Goal: Task Accomplishment & Management: Use online tool/utility

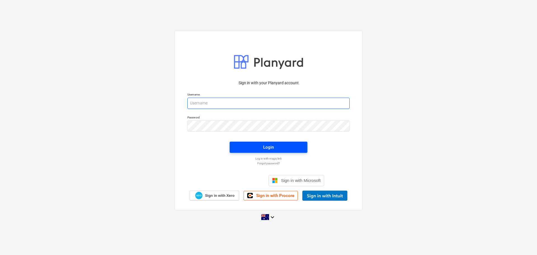
type input "[EMAIL_ADDRESS][DOMAIN_NAME]"
click at [268, 145] on div "Login" at bounding box center [268, 146] width 11 height 7
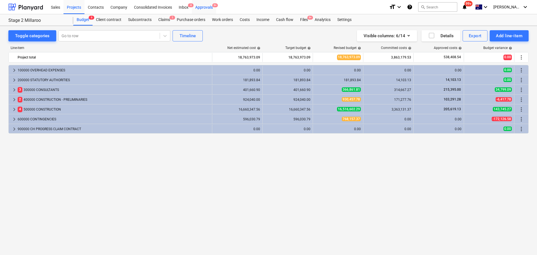
click at [209, 7] on div "Approvals 9+" at bounding box center [204, 7] width 24 height 14
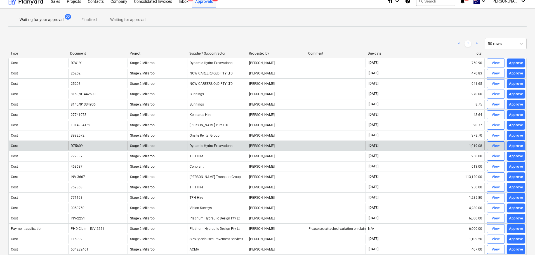
scroll to position [4, 0]
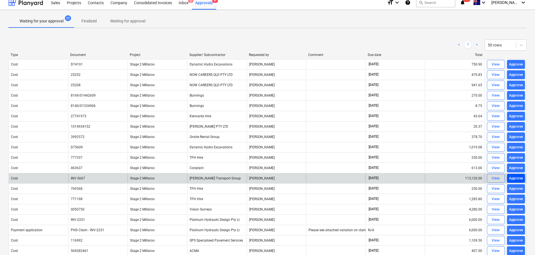
click at [514, 179] on div "Approve" at bounding box center [516, 178] width 14 height 6
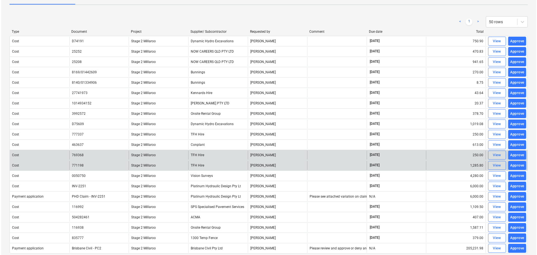
scroll to position [0, 0]
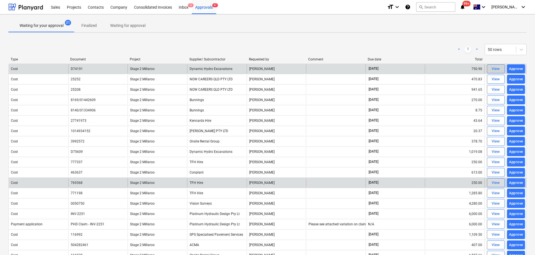
click at [496, 68] on div "View" at bounding box center [495, 69] width 8 height 6
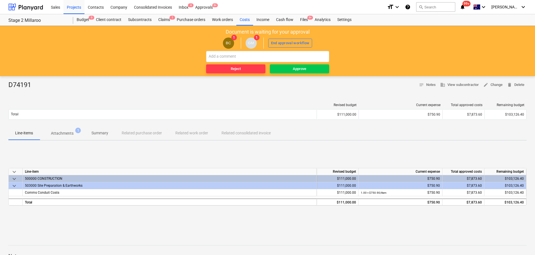
click at [62, 133] on p "Attachments" at bounding box center [62, 133] width 23 height 6
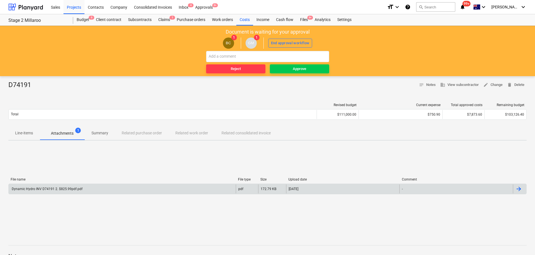
click at [51, 189] on div "Dynamic Hydro INV D74191 2. $825.99pdf.pdf" at bounding box center [47, 189] width 72 height 4
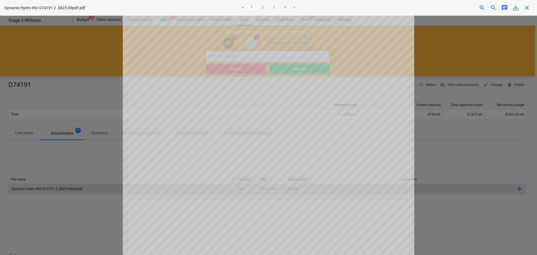
scroll to position [86, 0]
click at [526, 8] on span "close" at bounding box center [526, 7] width 7 height 7
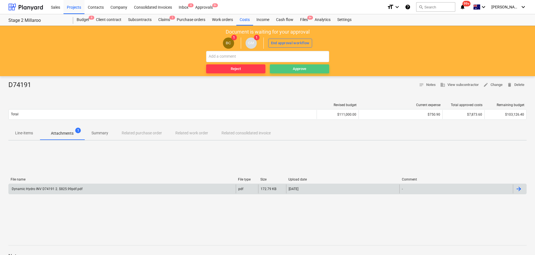
click at [285, 68] on span "Approve" at bounding box center [299, 69] width 55 height 6
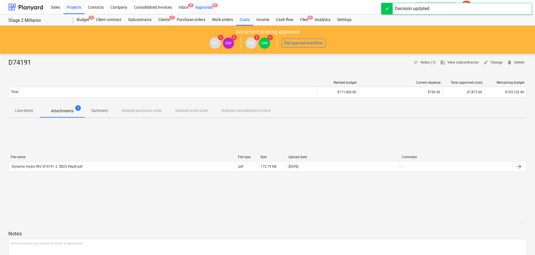
click at [201, 7] on div "Approvals 9+" at bounding box center [204, 7] width 24 height 14
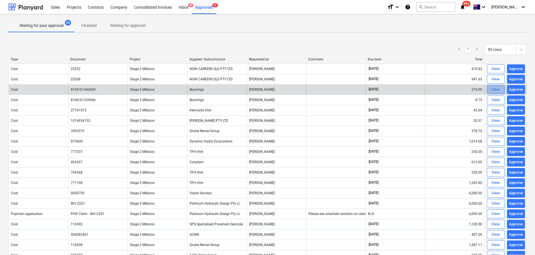
click at [495, 89] on div "View" at bounding box center [495, 89] width 8 height 6
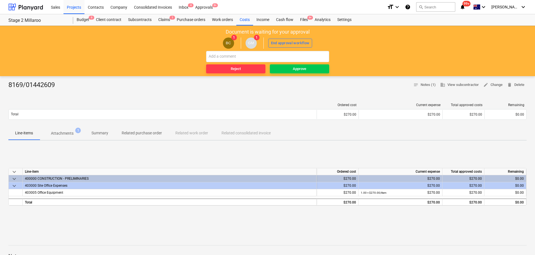
click at [66, 131] on p "Attachments" at bounding box center [62, 133] width 23 height 6
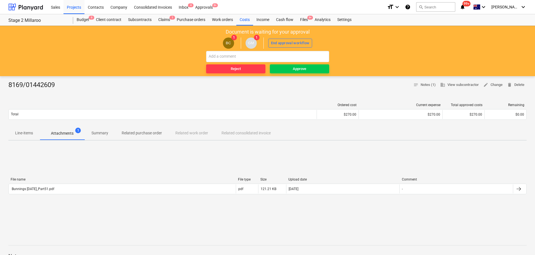
click at [65, 132] on p "Attachments" at bounding box center [62, 133] width 23 height 6
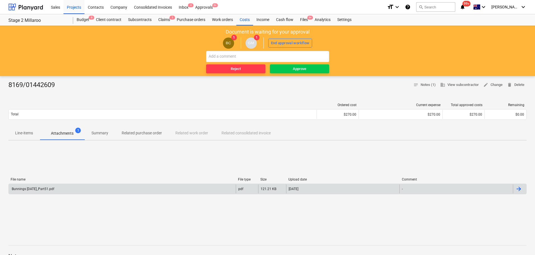
click at [50, 190] on div "Bunnings [DATE]_Part51.pdf" at bounding box center [32, 189] width 43 height 4
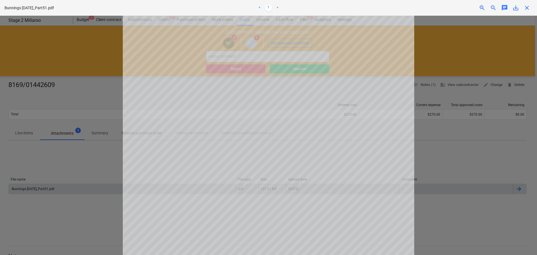
scroll to position [46, 0]
click at [525, 7] on span "close" at bounding box center [526, 7] width 7 height 7
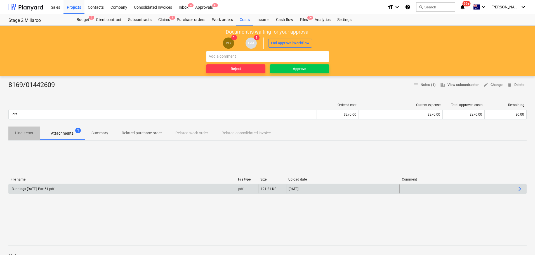
click at [29, 132] on p "Line-items" at bounding box center [24, 133] width 18 height 6
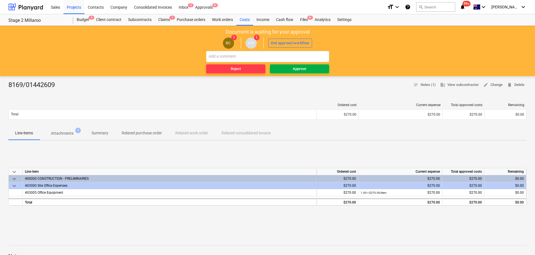
click at [290, 69] on span "Approve" at bounding box center [299, 69] width 55 height 6
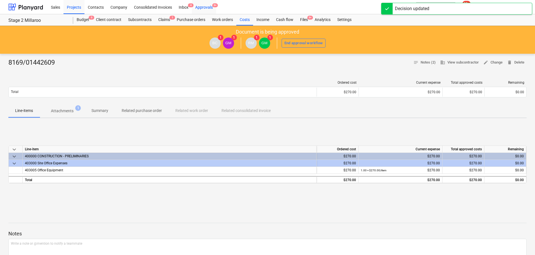
click at [200, 6] on div "Approvals 9+" at bounding box center [204, 7] width 24 height 14
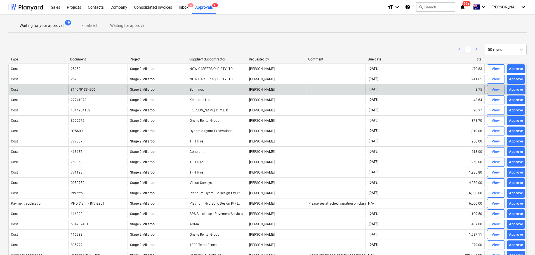
click at [497, 87] on div "View" at bounding box center [495, 89] width 8 height 6
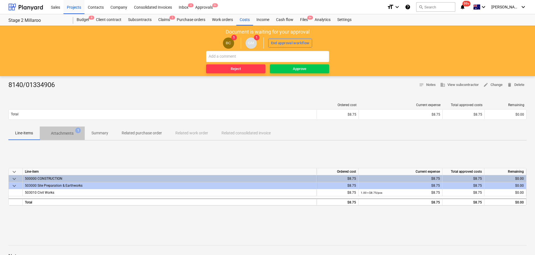
click at [67, 132] on p "Attachments" at bounding box center [62, 133] width 23 height 6
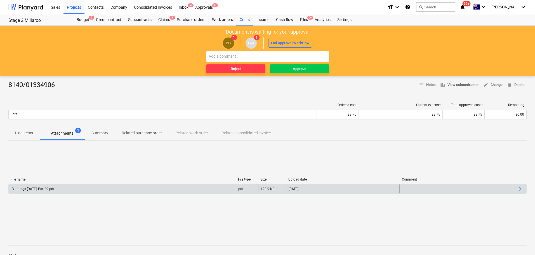
click at [37, 188] on div "Bunnings [DATE]_Part29.pdf" at bounding box center [32, 189] width 43 height 4
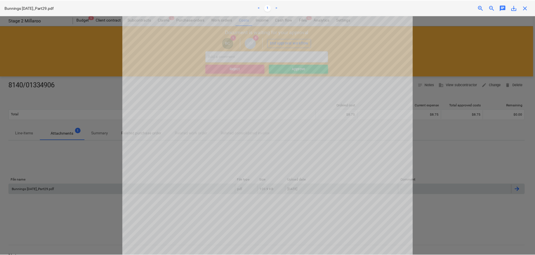
scroll to position [29, 0]
click at [527, 8] on span "close" at bounding box center [526, 7] width 7 height 7
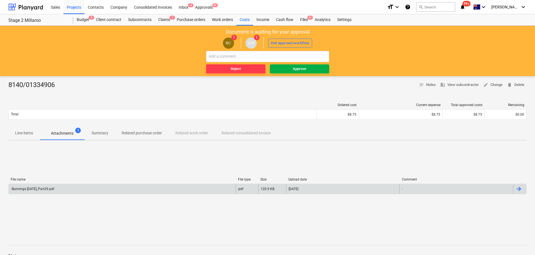
click at [298, 67] on div "Approve" at bounding box center [299, 69] width 13 height 6
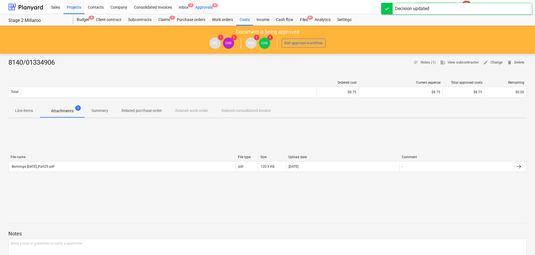
click at [211, 5] on div "Approvals 9+" at bounding box center [204, 7] width 24 height 14
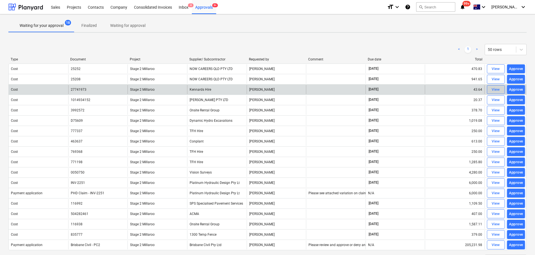
click at [494, 90] on div "View" at bounding box center [495, 89] width 8 height 6
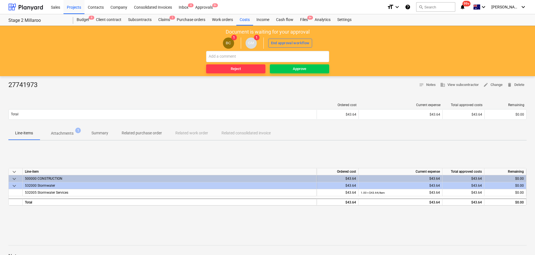
click at [65, 133] on p "Attachments" at bounding box center [62, 133] width 23 height 6
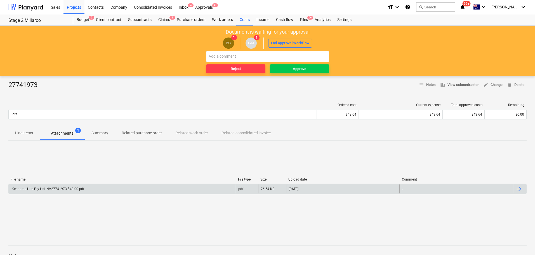
click at [62, 188] on div "Kennards Hire Pty Ltd INV27741973 $48.00.pdf" at bounding box center [47, 189] width 73 height 4
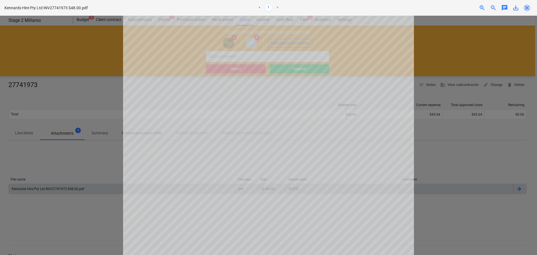
click at [528, 7] on span "close" at bounding box center [526, 7] width 7 height 7
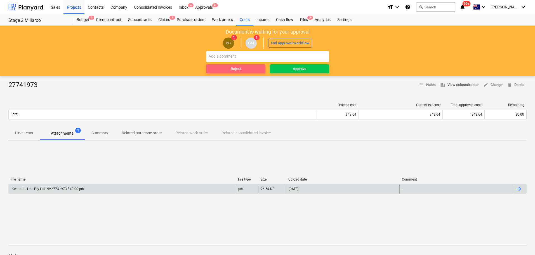
click at [236, 68] on div "Reject" at bounding box center [236, 69] width 10 height 6
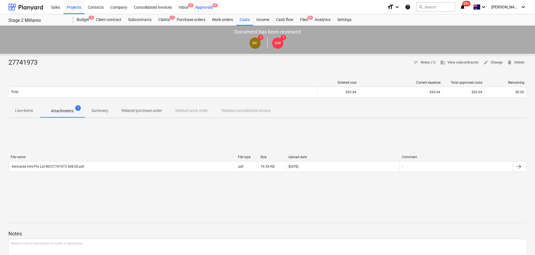
click at [205, 7] on div "Approvals 9+" at bounding box center [204, 7] width 24 height 14
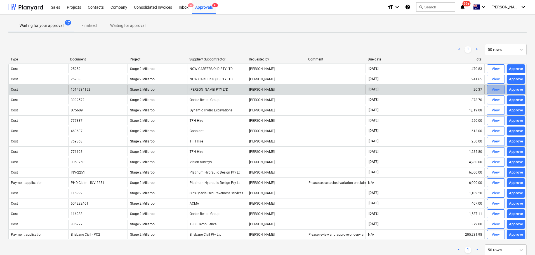
click at [497, 89] on div "View" at bounding box center [495, 89] width 8 height 6
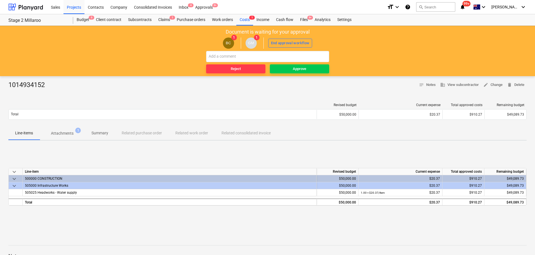
click at [68, 132] on p "Attachments" at bounding box center [62, 133] width 23 height 6
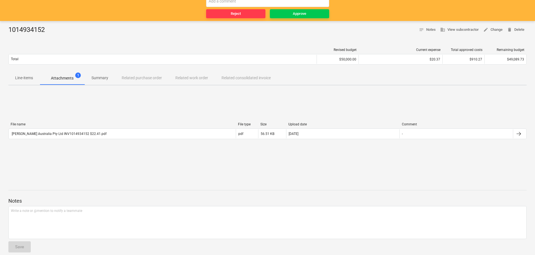
scroll to position [61, 0]
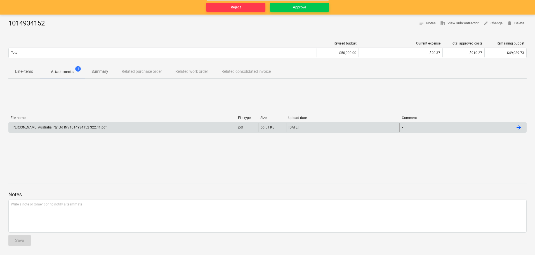
click at [63, 125] on div "[PERSON_NAME] Australia Pty Ltd INV1014934152 $22.41.pdf" at bounding box center [59, 127] width 96 height 4
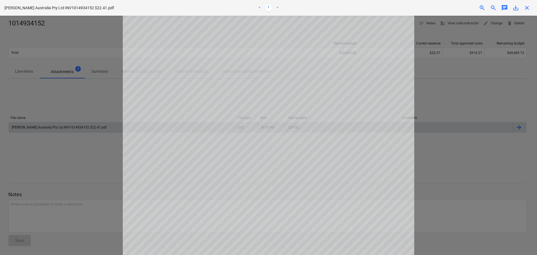
click at [529, 7] on span "close" at bounding box center [526, 7] width 7 height 7
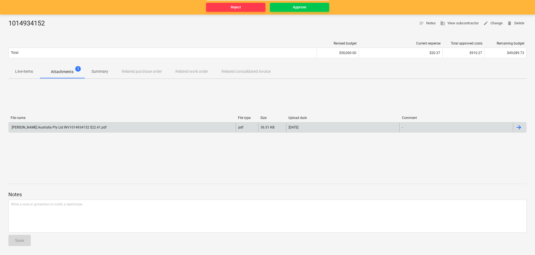
click at [27, 72] on p "Line-items" at bounding box center [24, 71] width 18 height 6
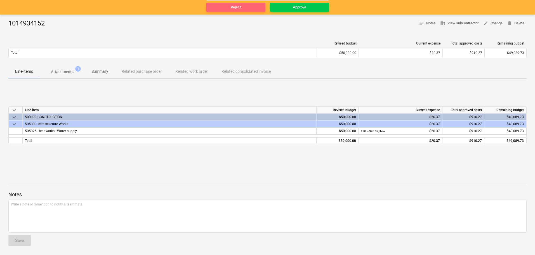
click at [233, 8] on div "Reject" at bounding box center [236, 7] width 10 height 6
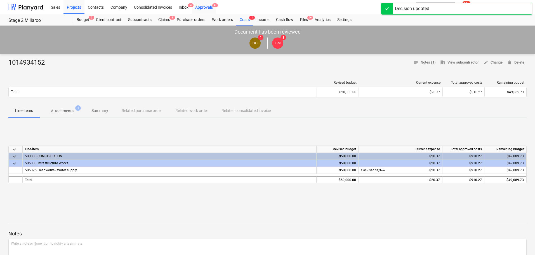
click at [207, 8] on div "Approvals 9+" at bounding box center [204, 7] width 24 height 14
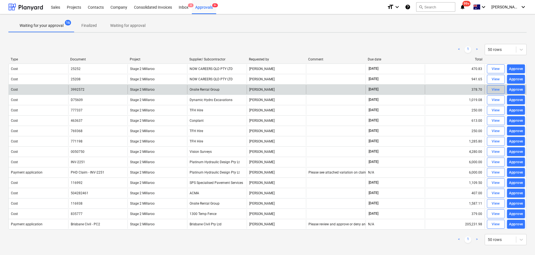
click at [494, 89] on div "View" at bounding box center [495, 89] width 8 height 6
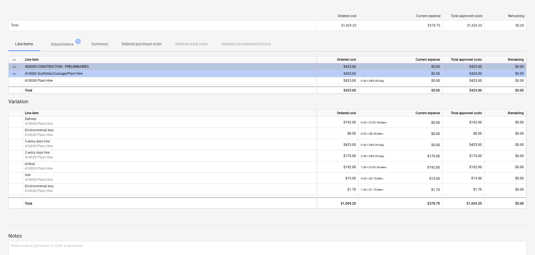
scroll to position [91, 0]
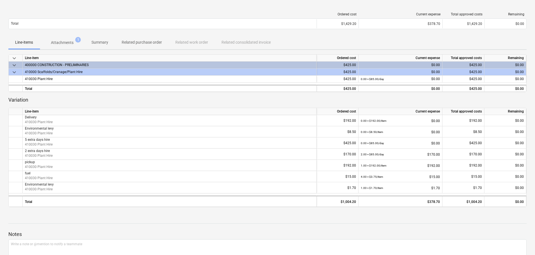
click at [64, 42] on p "Attachments" at bounding box center [62, 43] width 23 height 6
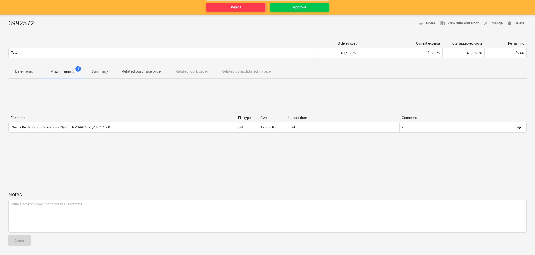
scroll to position [61, 0]
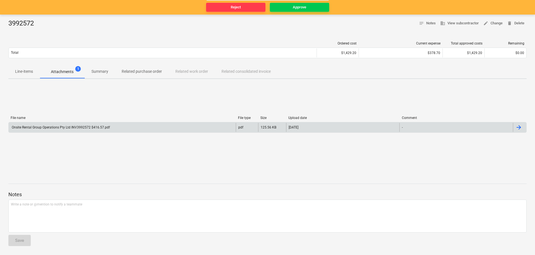
click at [75, 125] on div "Onsite Rental Group Operations Pty Ltd INV3992572 $416.57.pdf" at bounding box center [122, 127] width 227 height 9
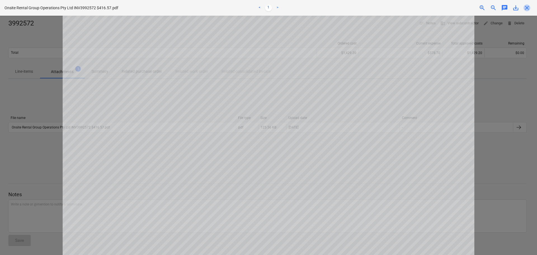
click at [526, 9] on span "close" at bounding box center [526, 7] width 7 height 7
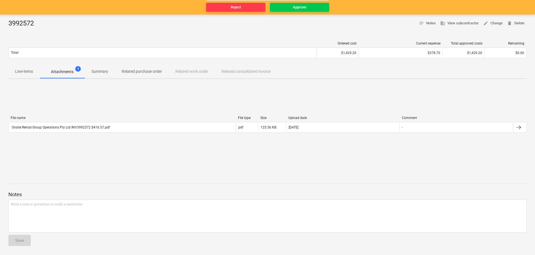
click at [30, 70] on p "Line-items" at bounding box center [24, 71] width 18 height 6
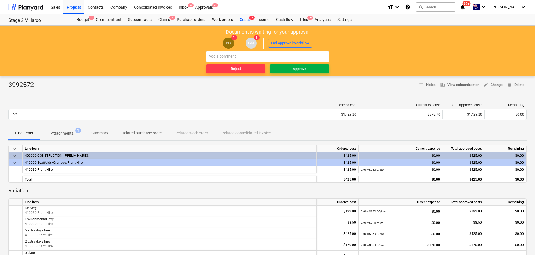
click at [301, 69] on div "Approve" at bounding box center [299, 69] width 13 height 6
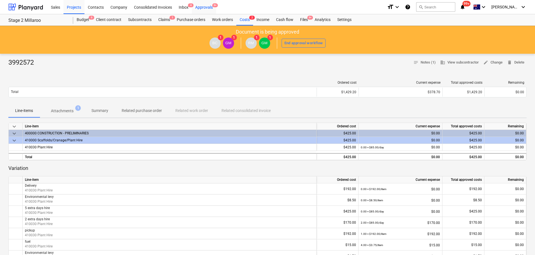
click at [206, 6] on div "Approvals 9+" at bounding box center [204, 7] width 24 height 14
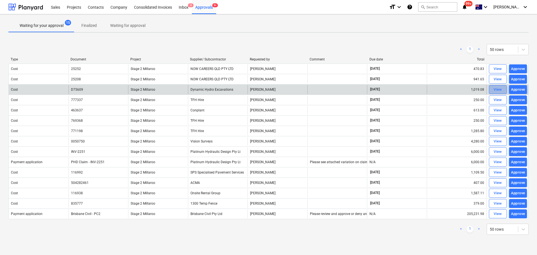
click at [499, 88] on div "View" at bounding box center [497, 89] width 8 height 6
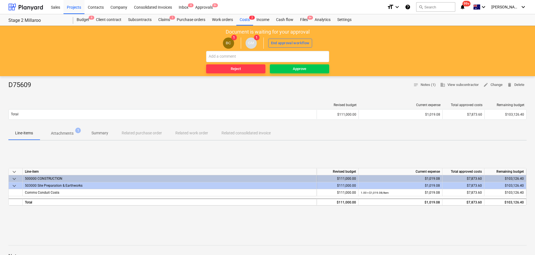
click at [67, 131] on p "Attachments" at bounding box center [62, 133] width 23 height 6
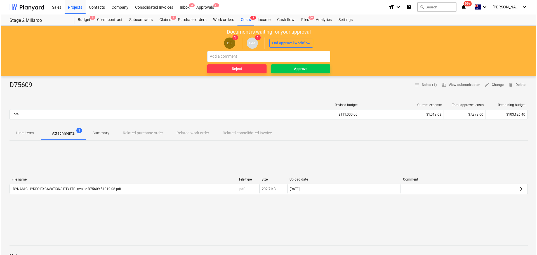
scroll to position [4, 0]
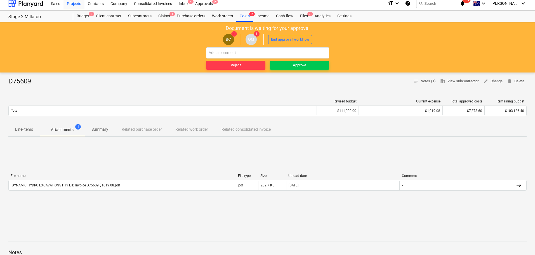
click at [66, 129] on p "Attachments" at bounding box center [62, 130] width 23 height 6
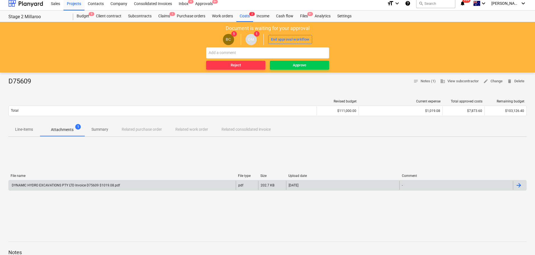
click at [65, 186] on div "DYNAMIC HYDRO EXCAVATIONS PTY LTD Invoice D75609 $1019.08.pdf" at bounding box center [65, 185] width 109 height 4
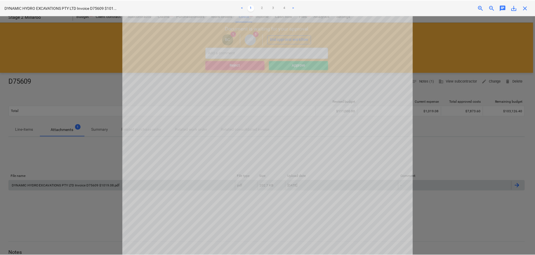
scroll to position [0, 0]
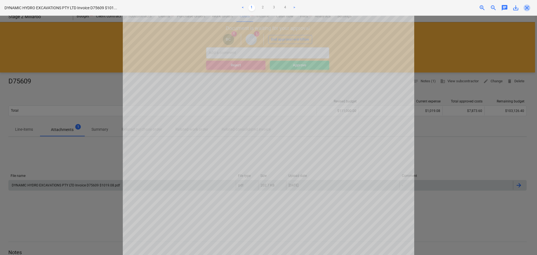
click at [527, 8] on span "close" at bounding box center [526, 7] width 7 height 7
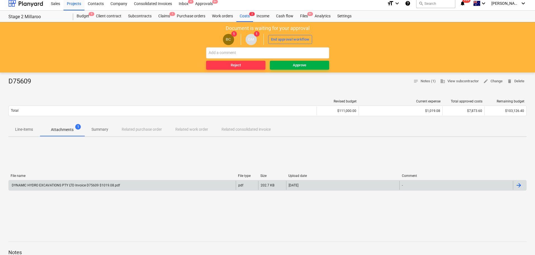
click at [298, 64] on div "Approve" at bounding box center [299, 65] width 13 height 6
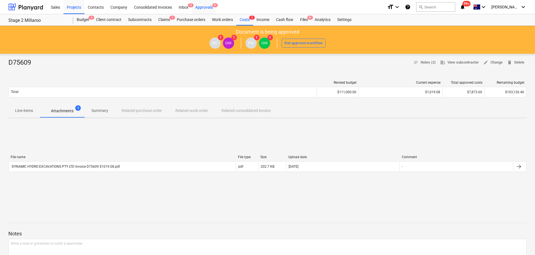
click at [201, 6] on div "Approvals 9+" at bounding box center [204, 7] width 24 height 14
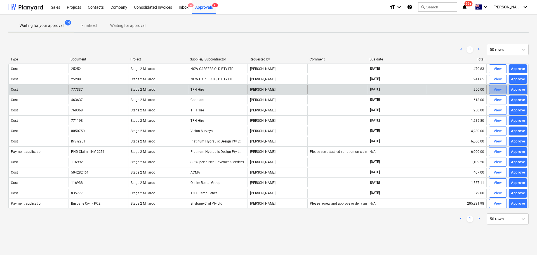
click at [498, 90] on div "View" at bounding box center [497, 89] width 8 height 6
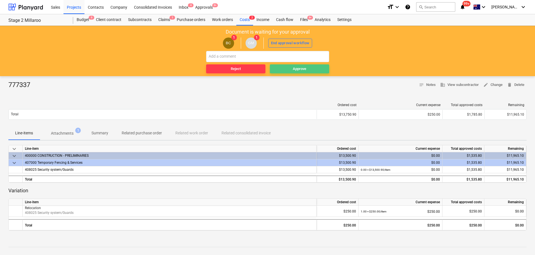
click at [294, 69] on div "Approve" at bounding box center [299, 69] width 13 height 6
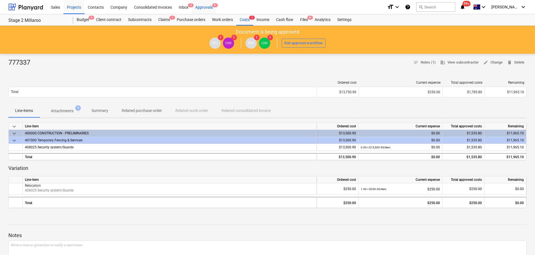
click at [209, 8] on div "Approvals 9+" at bounding box center [204, 7] width 24 height 14
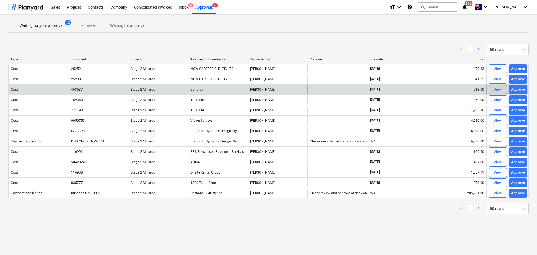
click at [496, 88] on div "View" at bounding box center [497, 89] width 8 height 6
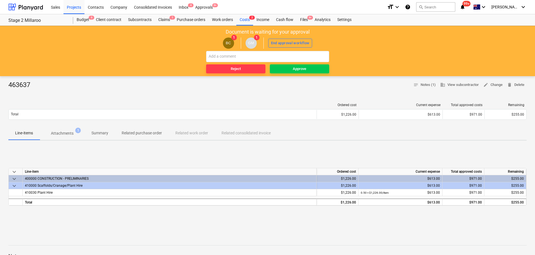
click at [60, 132] on p "Attachments" at bounding box center [62, 133] width 23 height 6
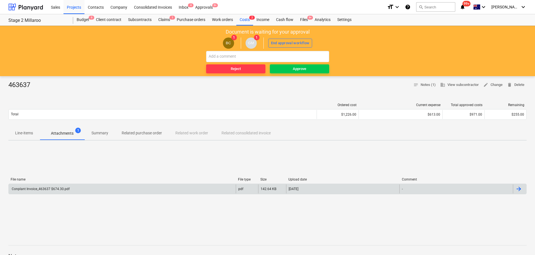
click at [44, 190] on div "Conplant Invoice_463637 $674.30.pdf" at bounding box center [40, 189] width 59 height 4
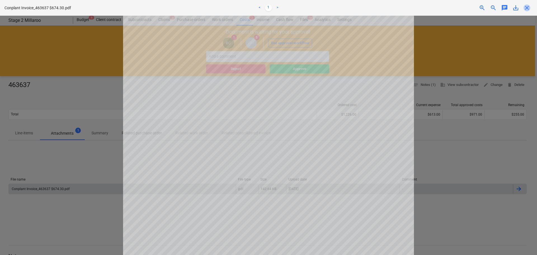
click at [526, 6] on span "close" at bounding box center [526, 7] width 7 height 7
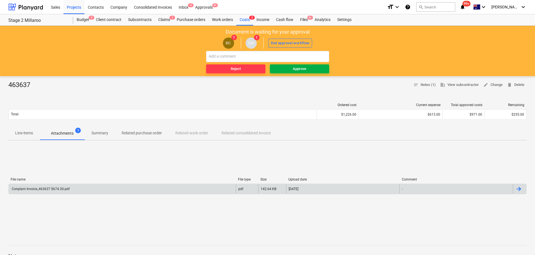
click at [293, 70] on div "Approve" at bounding box center [299, 69] width 13 height 6
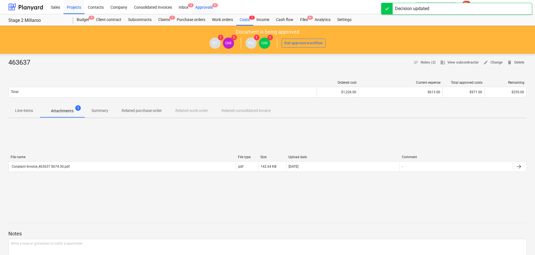
click at [203, 5] on div "Approvals 9+" at bounding box center [204, 7] width 24 height 14
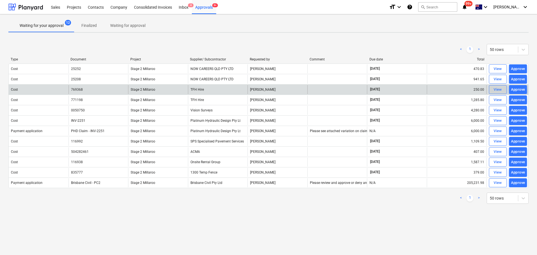
click at [498, 89] on div "View" at bounding box center [497, 89] width 8 height 6
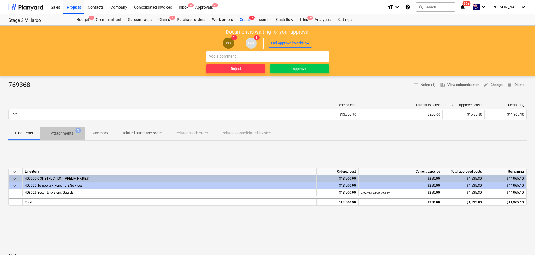
click at [68, 132] on p "Attachments" at bounding box center [62, 133] width 23 height 6
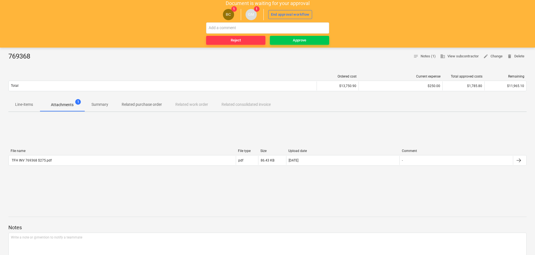
scroll to position [34, 0]
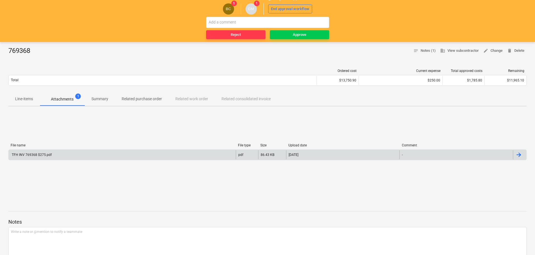
click at [50, 153] on div "TFH INV 769368 $275.pdf" at bounding box center [31, 155] width 41 height 4
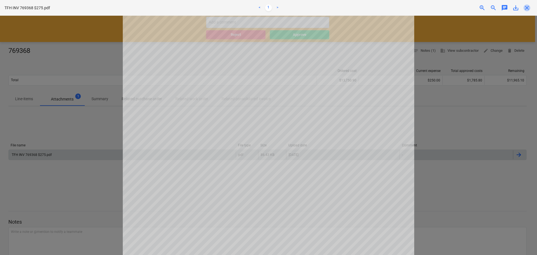
click at [528, 7] on span "close" at bounding box center [526, 7] width 7 height 7
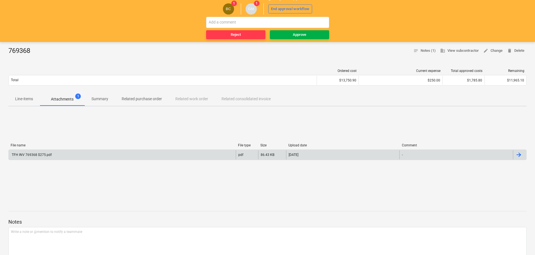
click at [283, 34] on span "Approve" at bounding box center [299, 35] width 55 height 6
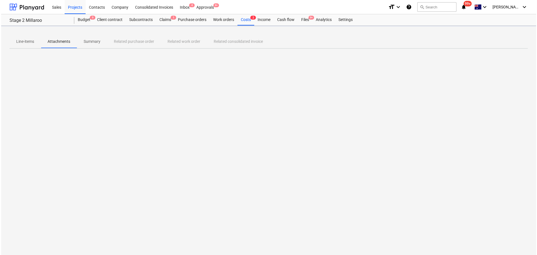
scroll to position [0, 0]
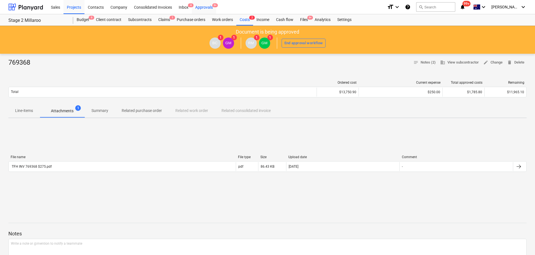
click at [201, 7] on div "Approvals 9+" at bounding box center [204, 7] width 24 height 14
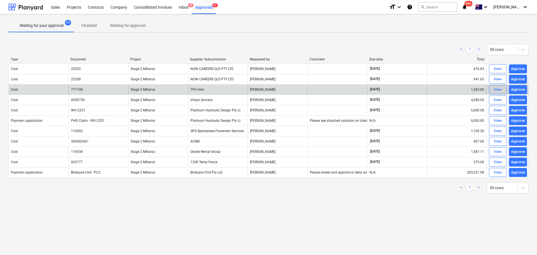
click at [495, 90] on div "View" at bounding box center [497, 89] width 8 height 6
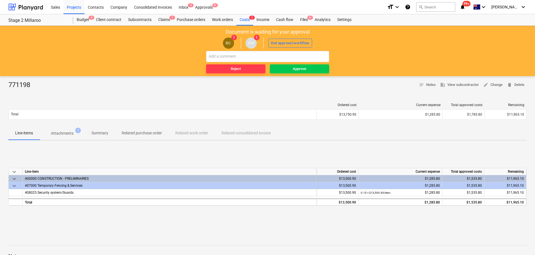
click at [62, 132] on p "Attachments" at bounding box center [62, 133] width 23 height 6
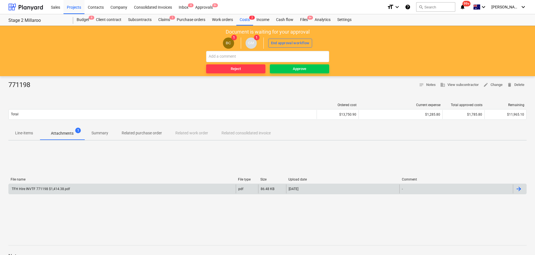
click at [57, 186] on div "TFH Hire INVTF 771198 $1,414.38.pdf" at bounding box center [122, 188] width 227 height 9
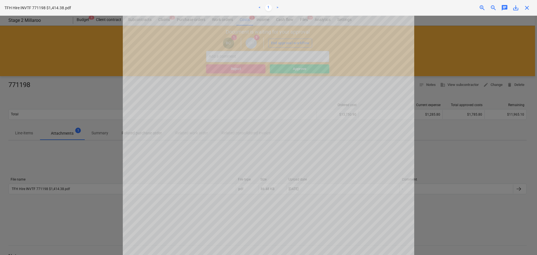
click at [528, 6] on span "close" at bounding box center [526, 7] width 7 height 7
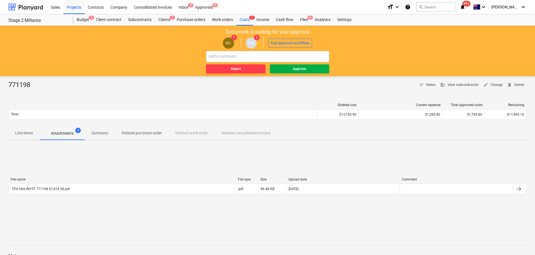
click at [297, 68] on div "Approve" at bounding box center [299, 69] width 13 height 6
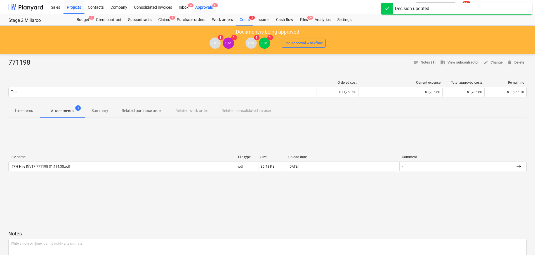
click at [210, 6] on div "Approvals 9+" at bounding box center [204, 7] width 24 height 14
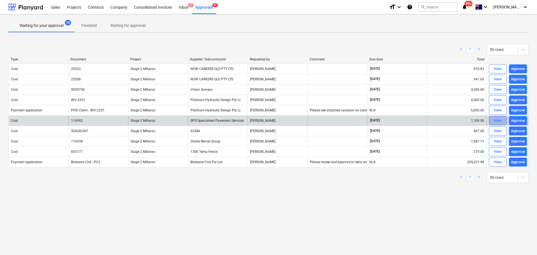
click at [501, 120] on div "View" at bounding box center [497, 120] width 8 height 6
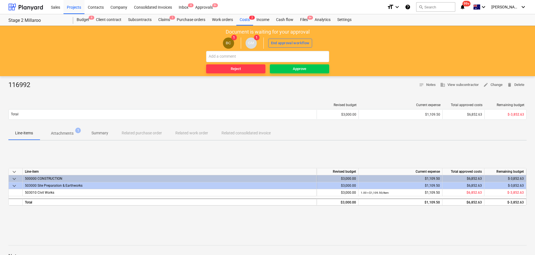
click at [71, 133] on p "Attachments" at bounding box center [62, 133] width 23 height 6
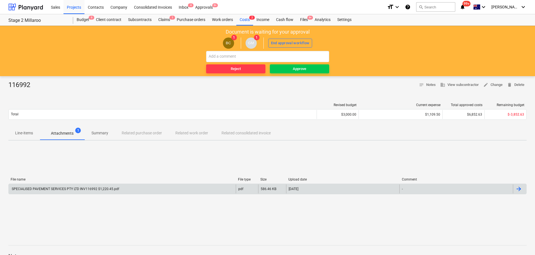
click at [55, 188] on div "SPECIALISED PAVEMENT SERVICES PTY LTD INV116992 $1,220.45.pdf" at bounding box center [65, 189] width 108 height 4
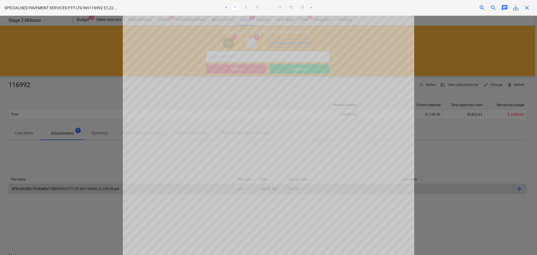
click at [527, 8] on span "close" at bounding box center [526, 7] width 7 height 7
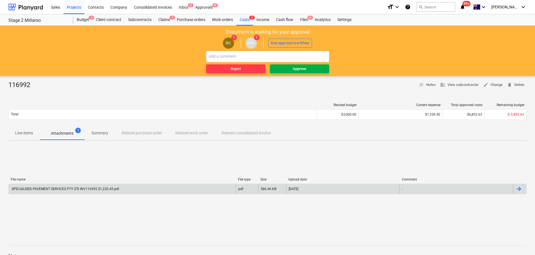
click at [291, 70] on span "Approve" at bounding box center [299, 69] width 55 height 6
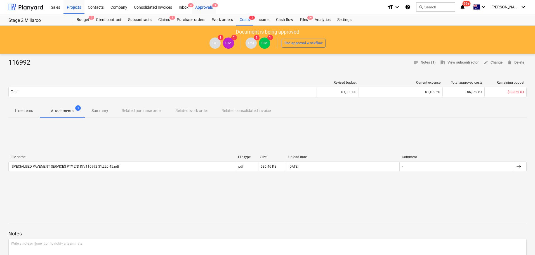
click at [207, 6] on div "Approvals 9" at bounding box center [204, 7] width 24 height 14
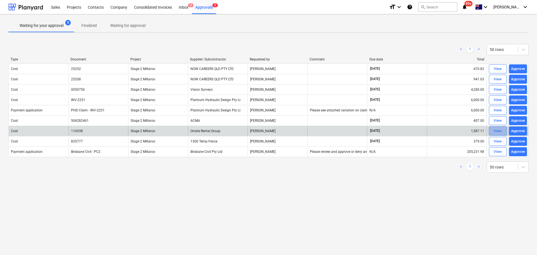
click at [499, 131] on div "View" at bounding box center [497, 131] width 8 height 6
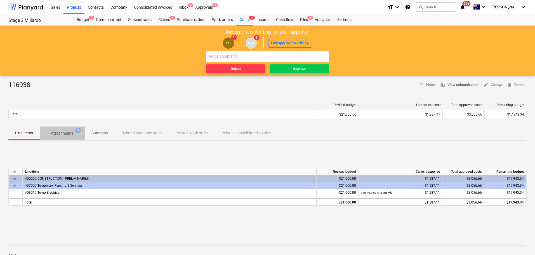
click at [66, 134] on p "Attachments" at bounding box center [62, 133] width 23 height 6
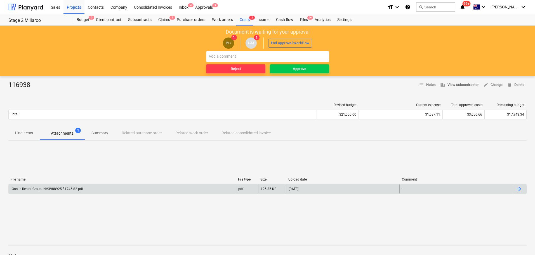
click at [57, 189] on div "Onsite Rental Group INV3988925 $1745.82.pdf" at bounding box center [47, 189] width 72 height 4
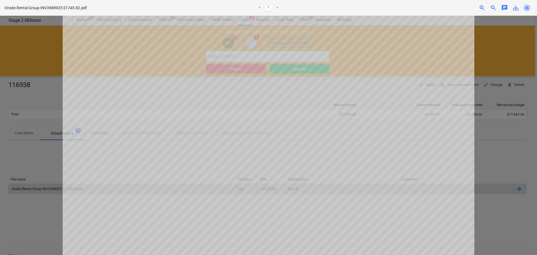
click at [526, 9] on span "close" at bounding box center [526, 7] width 7 height 7
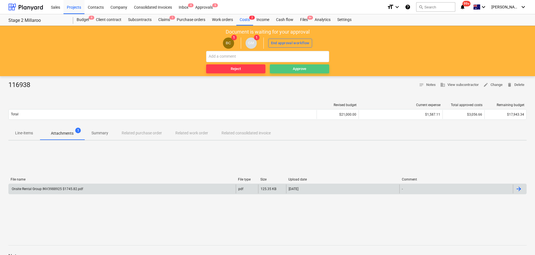
click at [297, 69] on div "Approve" at bounding box center [299, 69] width 13 height 6
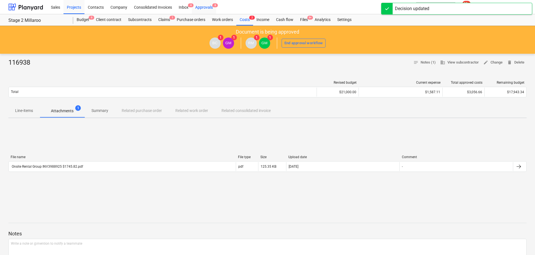
click at [203, 7] on div "Approvals 8" at bounding box center [204, 7] width 24 height 14
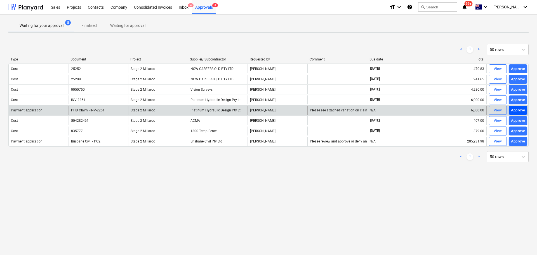
click at [516, 108] on div "Approve" at bounding box center [518, 110] width 14 height 6
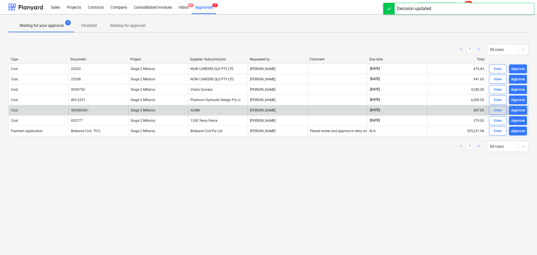
click at [498, 98] on div "View" at bounding box center [497, 100] width 8 height 6
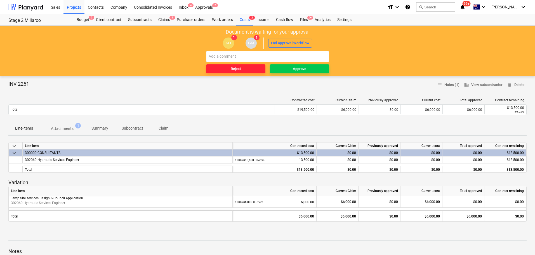
click at [240, 67] on div "Reject" at bounding box center [236, 69] width 10 height 6
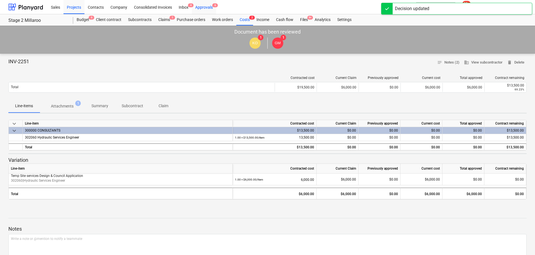
click at [204, 6] on div "Approvals 6" at bounding box center [204, 7] width 24 height 14
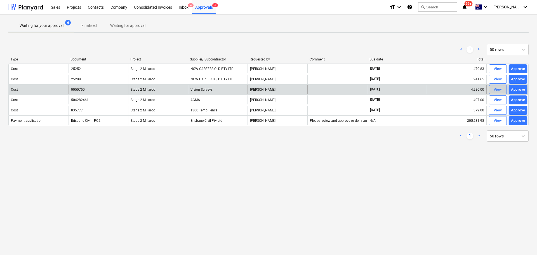
click at [493, 89] on span "View" at bounding box center [497, 89] width 12 height 6
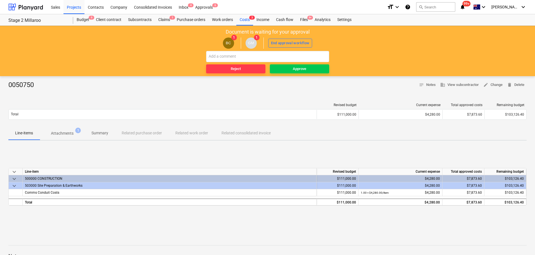
click at [63, 132] on p "Attachments" at bounding box center [62, 133] width 23 height 6
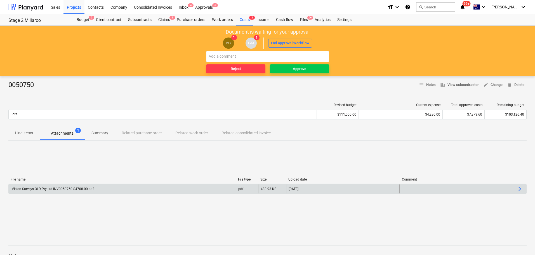
click at [61, 188] on div "Vision Surveys QLD Pty Ltd INV0050750 $4708.00.pdf" at bounding box center [52, 189] width 83 height 4
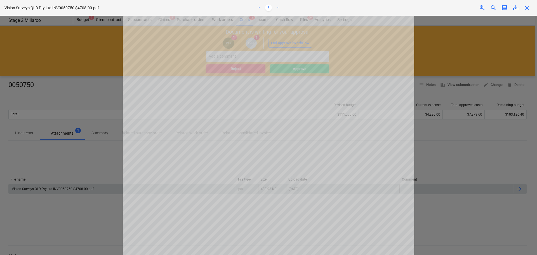
scroll to position [25, 0]
click at [527, 6] on span "close" at bounding box center [526, 7] width 7 height 7
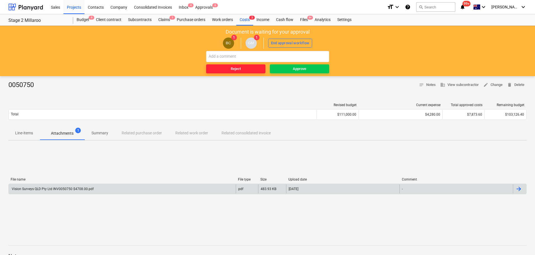
click at [238, 68] on div "Reject" at bounding box center [236, 69] width 10 height 6
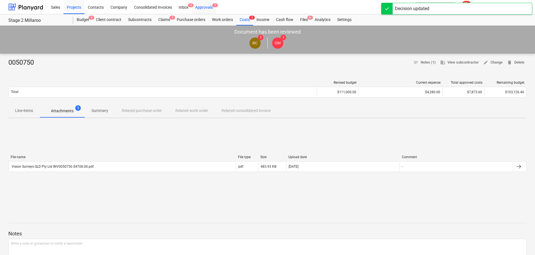
click at [205, 6] on div "Approvals 5" at bounding box center [204, 7] width 24 height 14
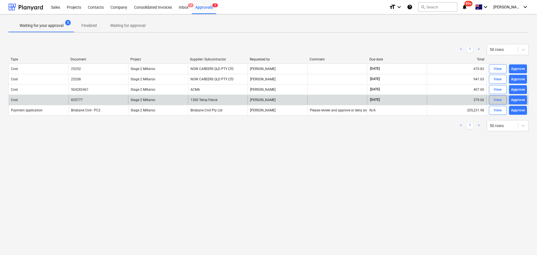
click at [496, 100] on div "View" at bounding box center [497, 100] width 8 height 6
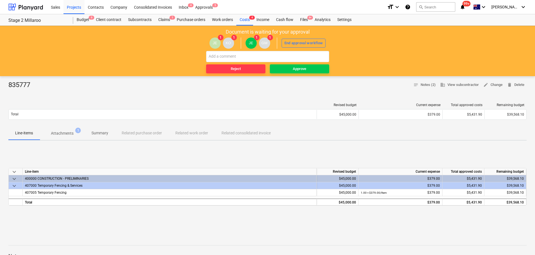
click at [67, 131] on p "Attachments" at bounding box center [62, 133] width 23 height 6
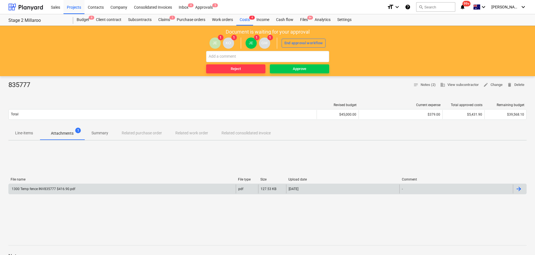
click at [35, 189] on div "1300 Temp fence INV835777 $416.90.pdf" at bounding box center [43, 189] width 64 height 4
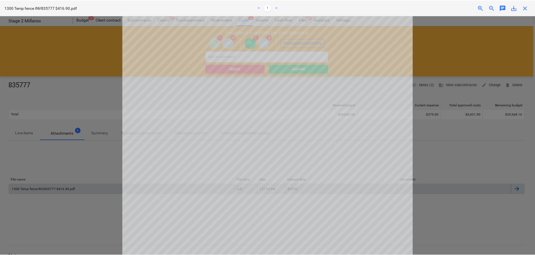
scroll to position [67, 0]
click at [527, 8] on span "close" at bounding box center [526, 7] width 7 height 7
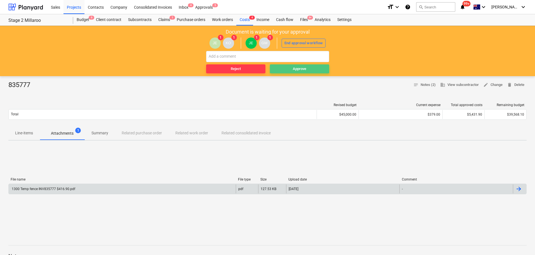
click at [302, 67] on div "Approve" at bounding box center [299, 69] width 13 height 6
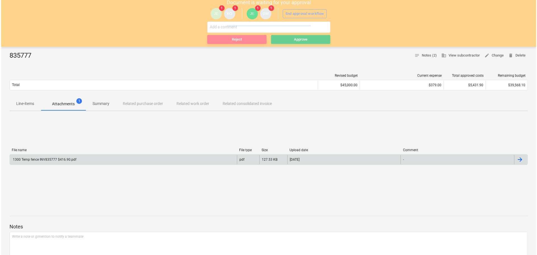
scroll to position [0, 0]
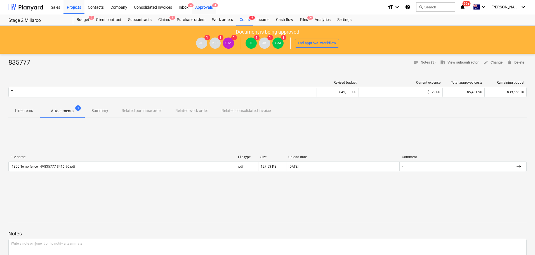
click at [203, 6] on div "Approvals 4" at bounding box center [204, 7] width 24 height 14
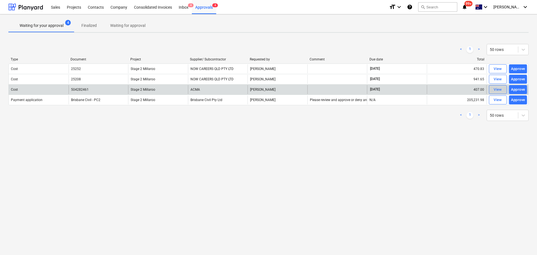
click at [495, 89] on div "View" at bounding box center [497, 89] width 8 height 6
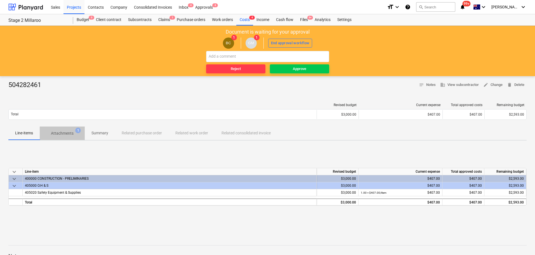
click at [62, 132] on p "Attachments" at bounding box center [62, 133] width 23 height 6
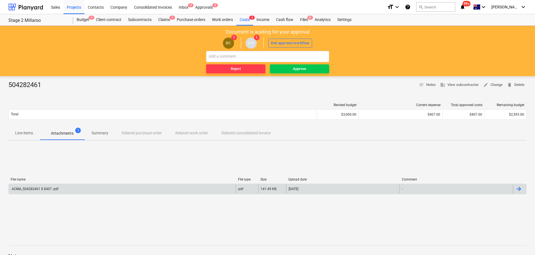
click at [29, 188] on div "ACMA_504282461 $ $407 .pdf" at bounding box center [35, 189] width 48 height 4
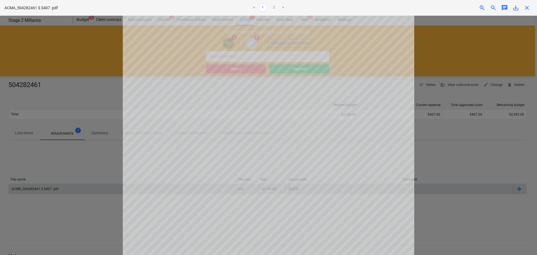
click at [527, 7] on span "close" at bounding box center [526, 7] width 7 height 7
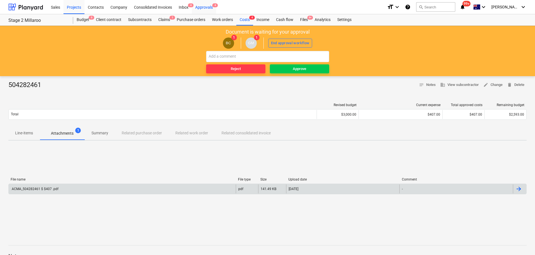
click at [208, 6] on div "Approvals 4" at bounding box center [204, 7] width 24 height 14
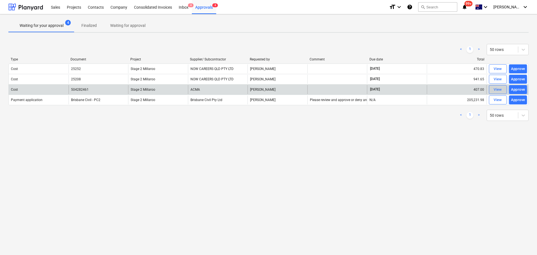
click at [498, 89] on div "View" at bounding box center [497, 89] width 8 height 6
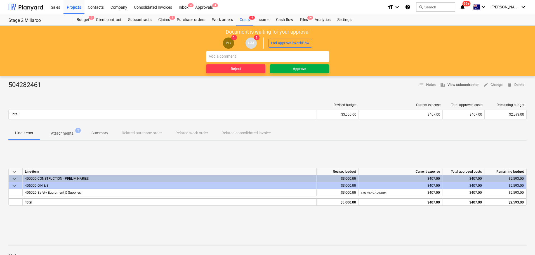
click at [303, 68] on div "Approve" at bounding box center [299, 69] width 13 height 6
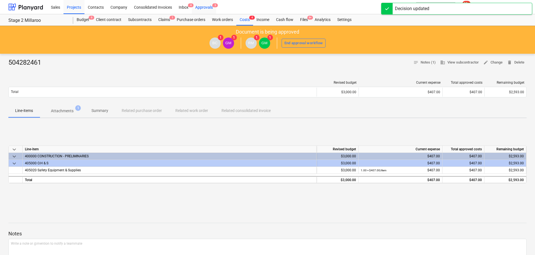
click at [199, 7] on div "Approvals 3" at bounding box center [204, 7] width 24 height 14
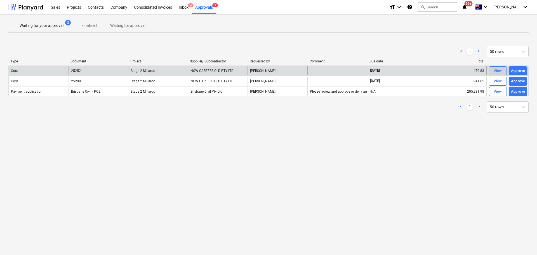
click at [496, 71] on div "View" at bounding box center [497, 71] width 8 height 6
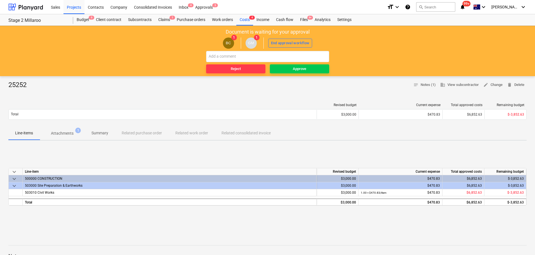
click at [58, 133] on p "Attachments" at bounding box center [62, 133] width 23 height 6
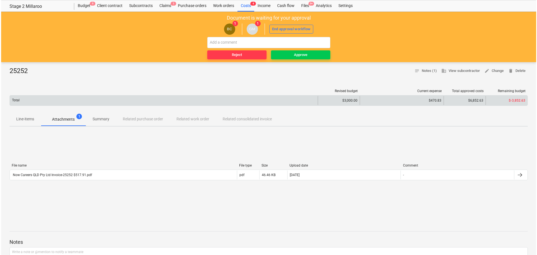
scroll to position [14, 0]
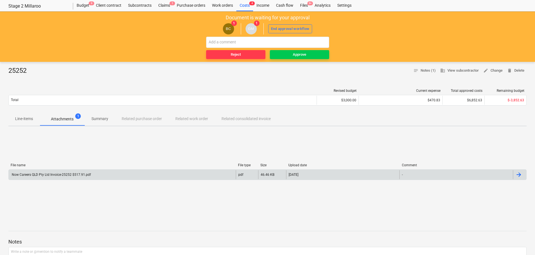
click at [65, 176] on div "Now Careers QLD Pty Ltd Invoice-25252 $517.91.pdf" at bounding box center [51, 174] width 80 height 4
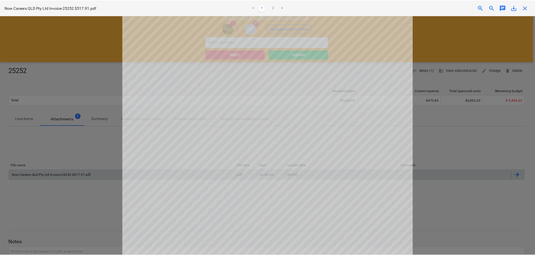
scroll to position [0, 0]
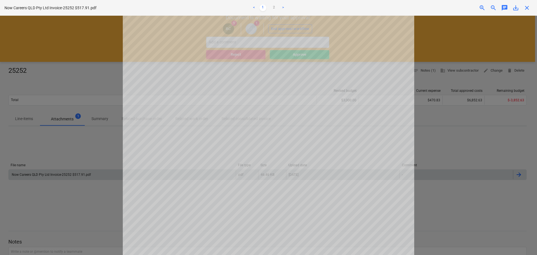
click at [525, 7] on span "close" at bounding box center [526, 7] width 7 height 7
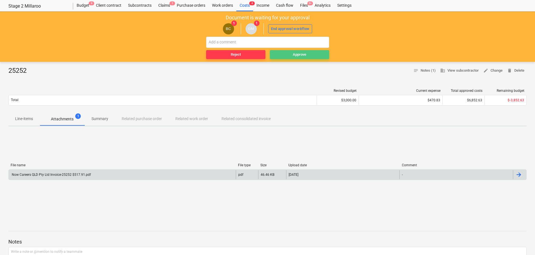
click at [295, 54] on div "Approve" at bounding box center [299, 54] width 13 height 6
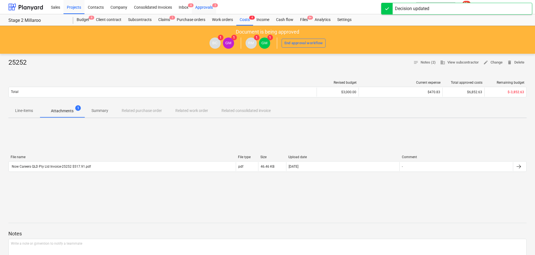
click at [205, 7] on div "Approvals 2" at bounding box center [204, 7] width 24 height 14
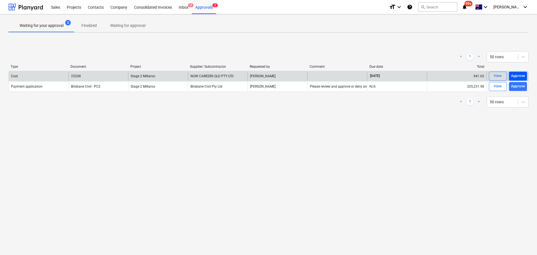
click at [516, 75] on div "Approve" at bounding box center [518, 76] width 14 height 6
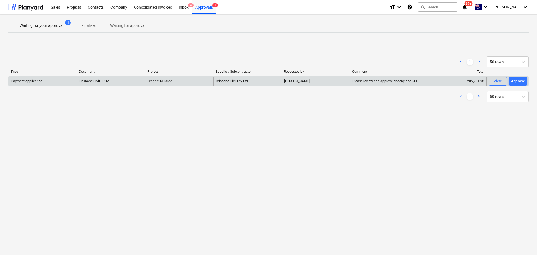
click at [270, 157] on div "Waiting for your approval 1 Finalized Waiting for approval < 1 > 50 rows Type D…" at bounding box center [268, 134] width 537 height 240
click at [198, 6] on div "Approvals 2" at bounding box center [204, 7] width 24 height 14
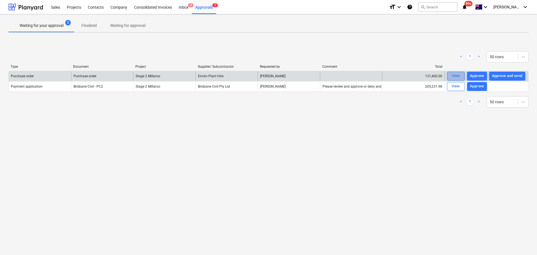
click at [455, 76] on div "View" at bounding box center [455, 76] width 8 height 6
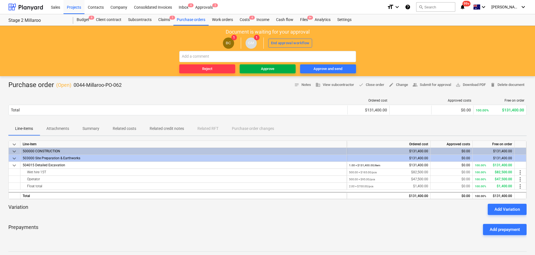
click at [264, 69] on div "Approve" at bounding box center [267, 69] width 13 height 6
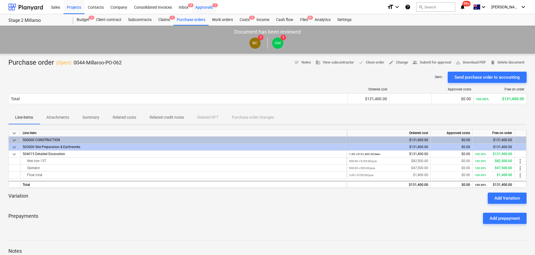
click at [202, 7] on div "Approvals 1" at bounding box center [204, 7] width 24 height 14
